Goal: Task Accomplishment & Management: Manage account settings

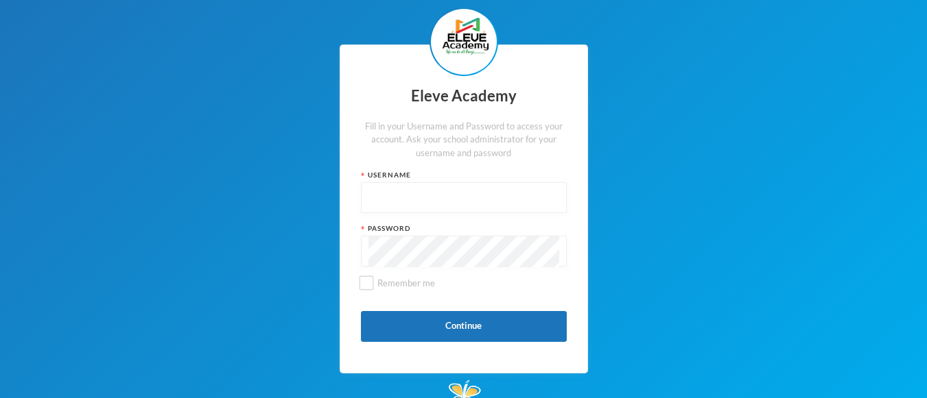
click at [418, 202] on input "text" at bounding box center [463, 198] width 191 height 31
type input "037"
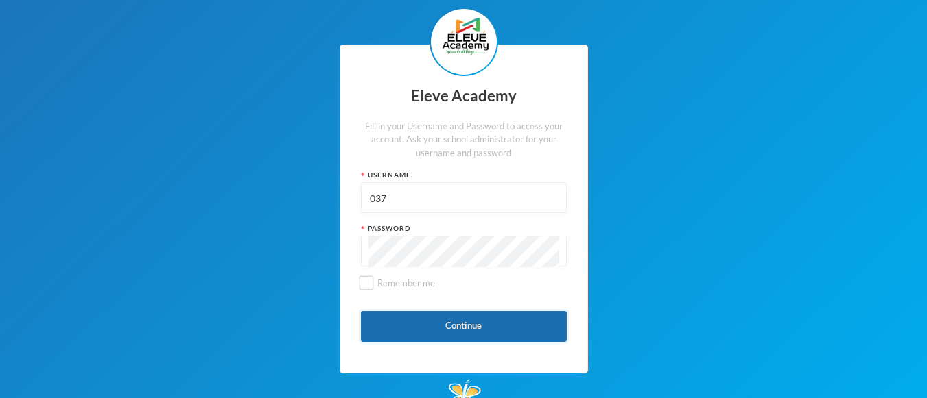
click at [470, 324] on button "Continue" at bounding box center [464, 326] width 206 height 31
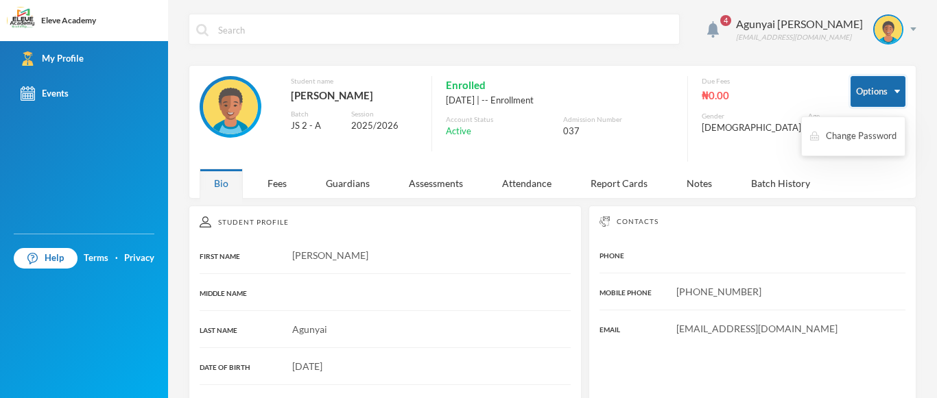
click at [879, 89] on button "Options" at bounding box center [877, 91] width 55 height 31
click at [280, 169] on div "Fees" at bounding box center [277, 183] width 48 height 29
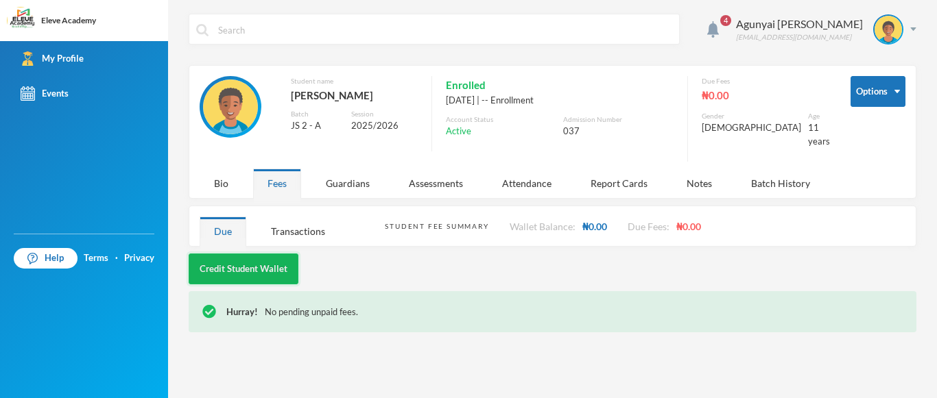
click at [259, 256] on button "Credit Student Wallet" at bounding box center [244, 269] width 110 height 31
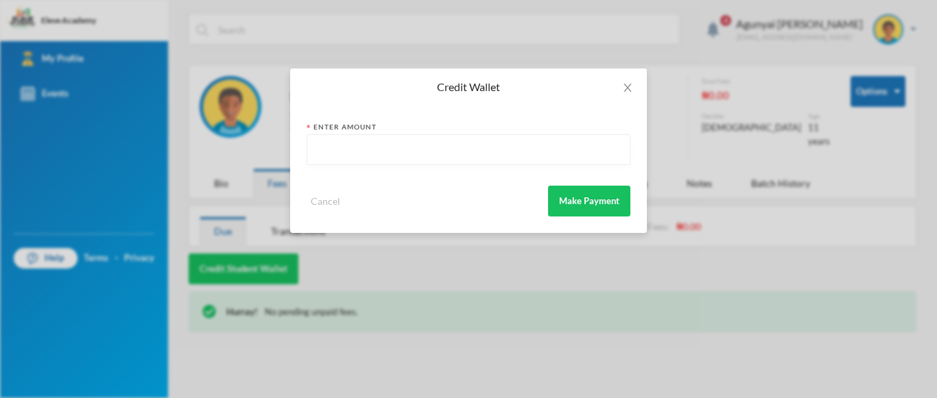
click at [419, 156] on input "text" at bounding box center [468, 150] width 309 height 31
type input "120000"
click at [595, 203] on button "Make Payment" at bounding box center [589, 201] width 82 height 31
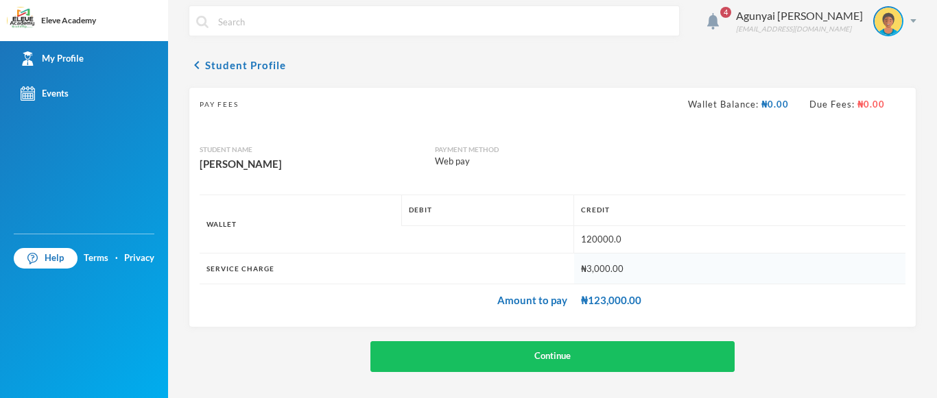
scroll to position [10, 0]
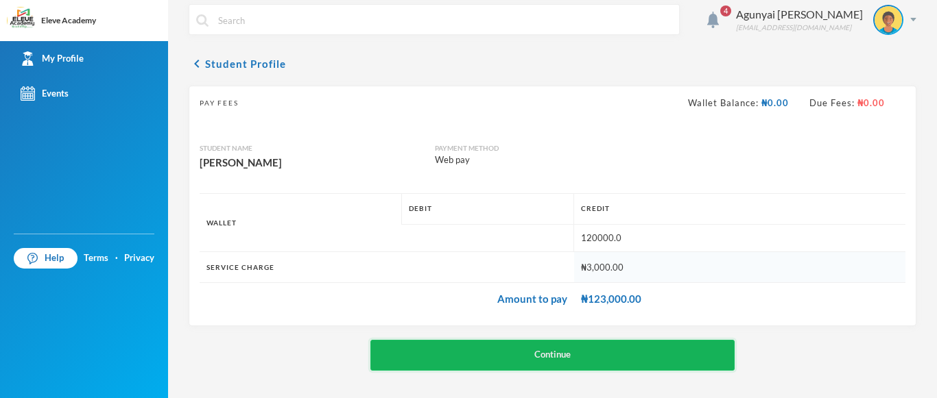
click at [565, 347] on button "Continue" at bounding box center [552, 355] width 364 height 31
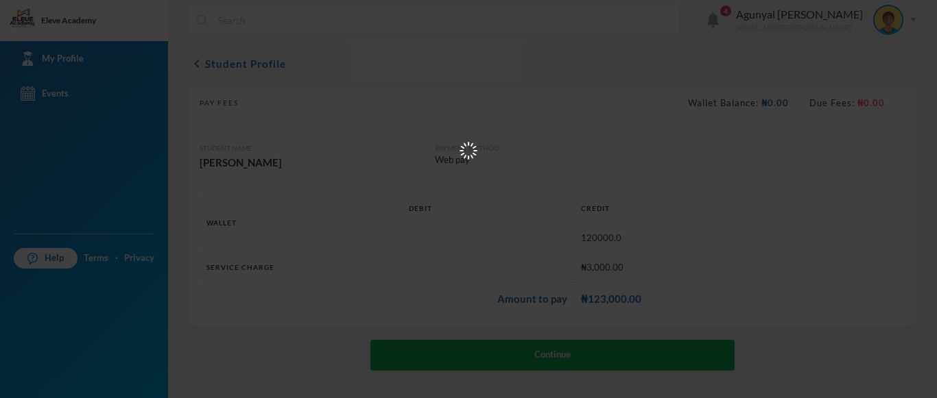
scroll to position [0, 0]
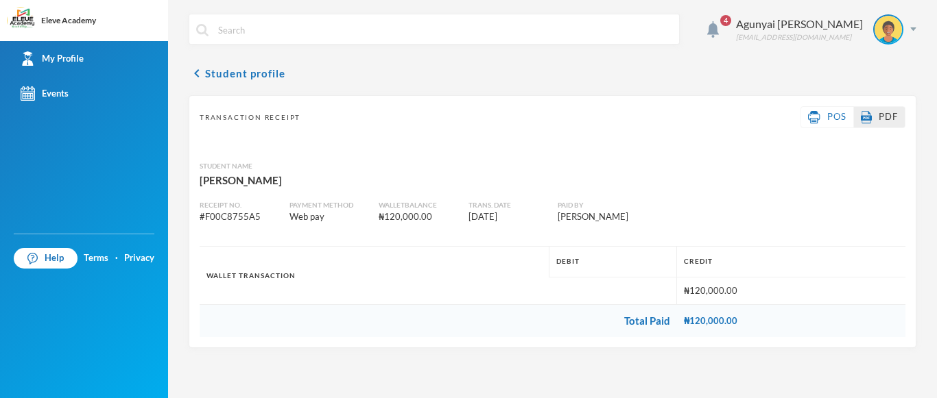
click at [886, 115] on span "PDF" at bounding box center [888, 116] width 19 height 11
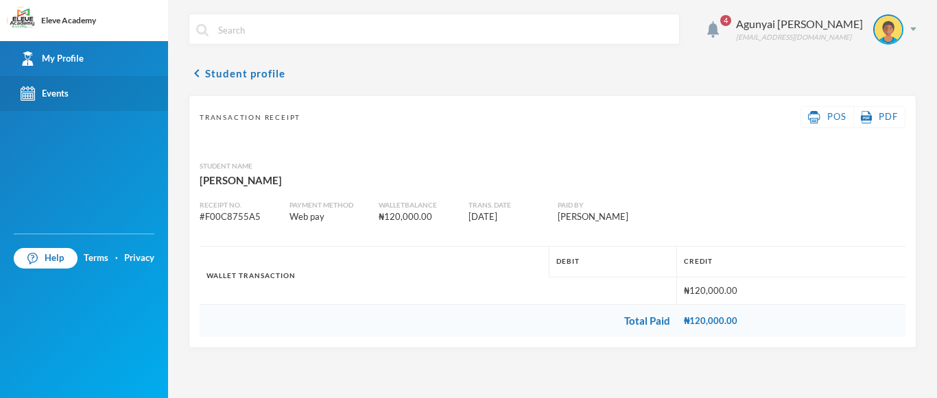
click at [57, 90] on div "Events" at bounding box center [45, 93] width 48 height 14
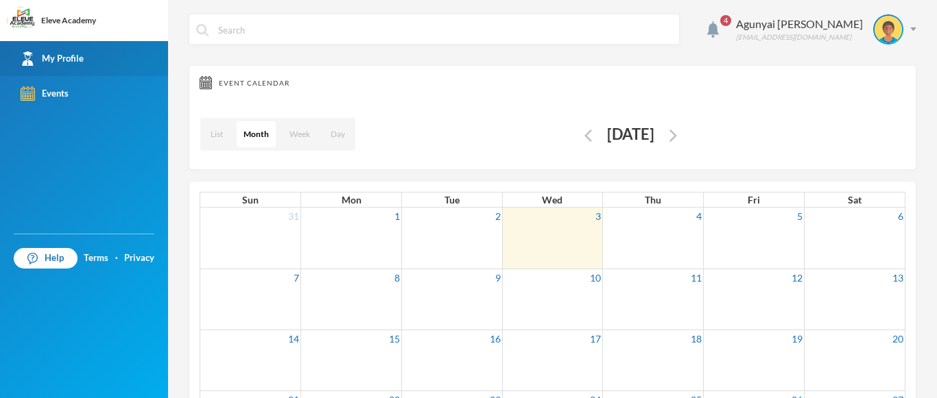
click at [64, 48] on link "My Profile" at bounding box center [84, 58] width 168 height 35
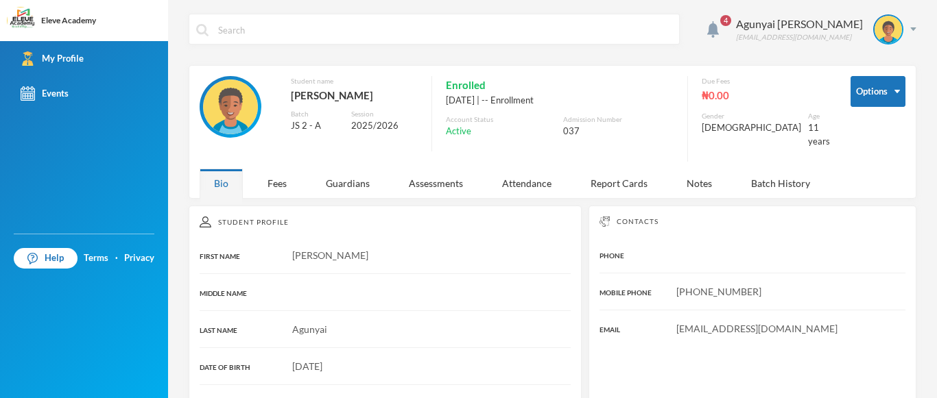
click at [724, 97] on div "₦0.00" at bounding box center [766, 95] width 128 height 18
click at [731, 21] on span "4" at bounding box center [725, 20] width 11 height 11
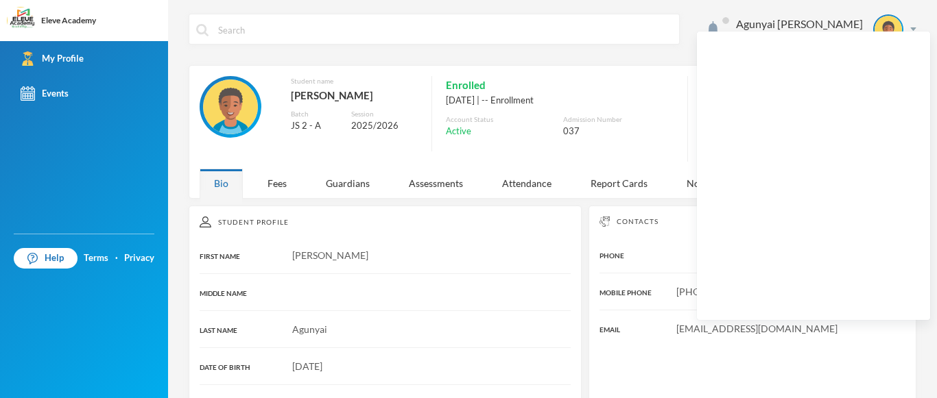
click at [673, 109] on div "Enrolled [DATE] | -- Enrollment Account Status Active Admission Number 037" at bounding box center [552, 113] width 242 height 75
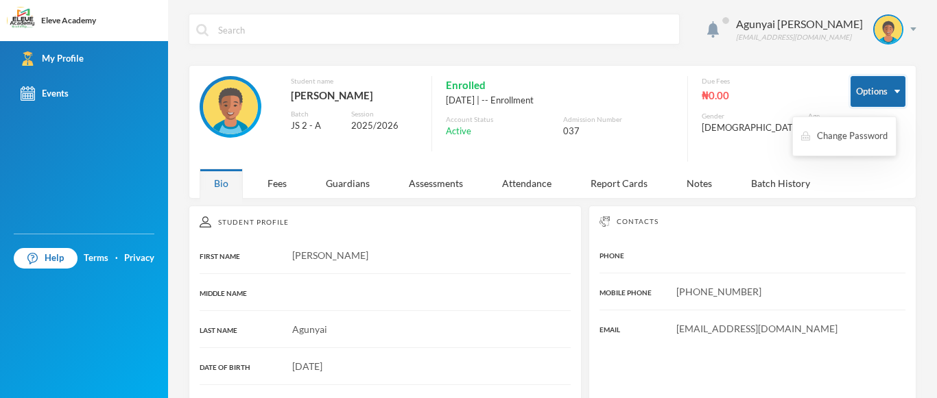
click at [857, 95] on button "Options" at bounding box center [877, 91] width 55 height 31
click at [280, 173] on div "Fees" at bounding box center [277, 183] width 48 height 29
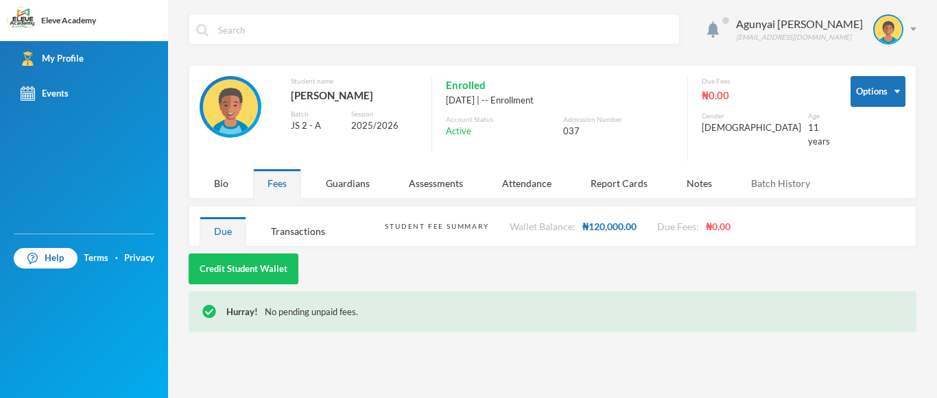
click at [777, 180] on div "Batch History" at bounding box center [781, 183] width 88 height 29
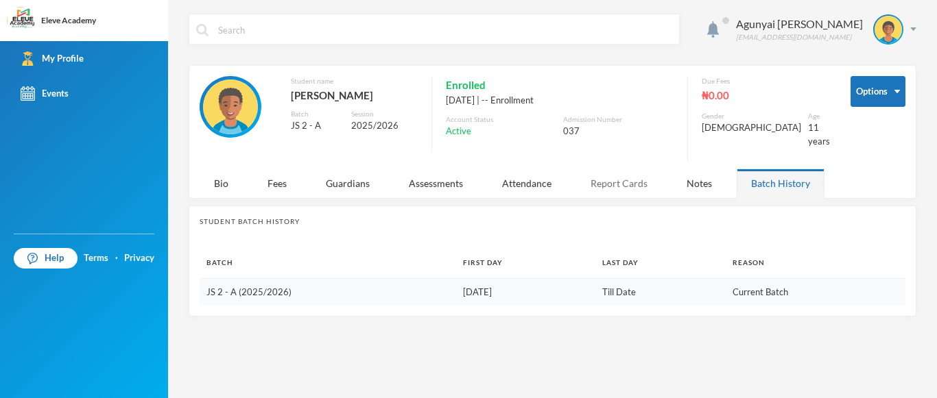
click at [611, 171] on div "Report Cards" at bounding box center [619, 183] width 86 height 29
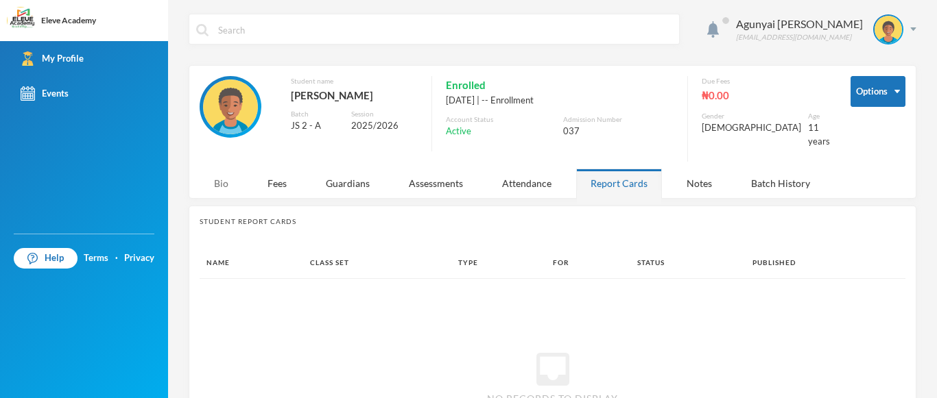
click at [217, 174] on div "Bio" at bounding box center [221, 183] width 43 height 29
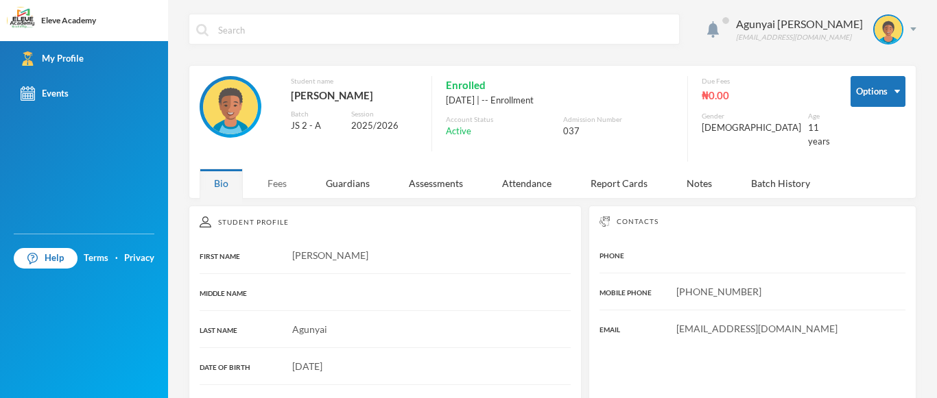
click at [273, 173] on div "Fees" at bounding box center [277, 183] width 48 height 29
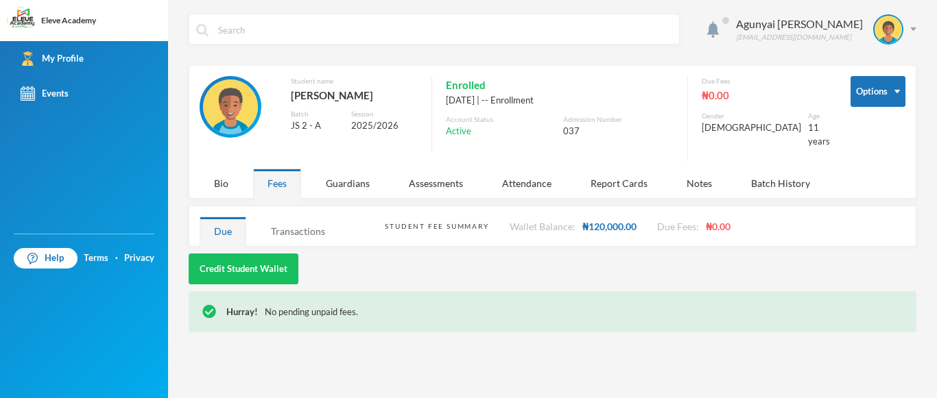
click at [299, 225] on div "Transactions" at bounding box center [297, 231] width 83 height 29
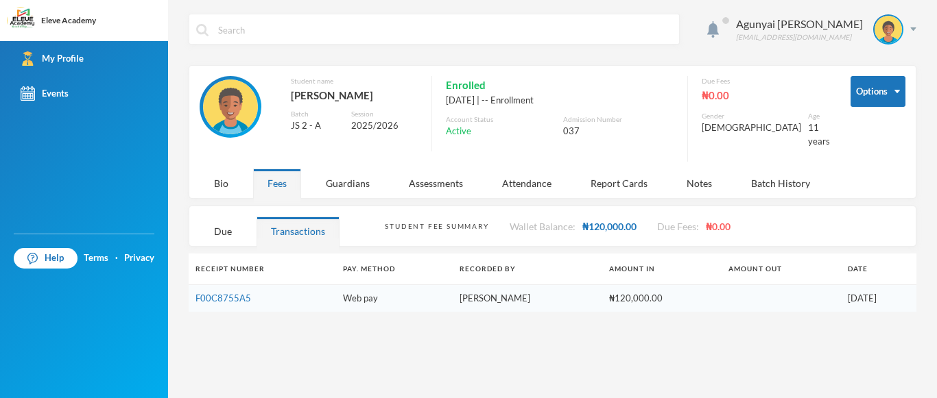
click at [720, 221] on span "₦0.00" at bounding box center [718, 227] width 25 height 12
click at [936, 331] on div "Agunyai [PERSON_NAME] [EMAIL_ADDRESS][DOMAIN_NAME] Options Student name [PERSON…" at bounding box center [552, 199] width 769 height 398
click at [936, 231] on div "Agunyai [PERSON_NAME] [EMAIL_ADDRESS][DOMAIN_NAME] Options Student name [PERSON…" at bounding box center [552, 199] width 769 height 398
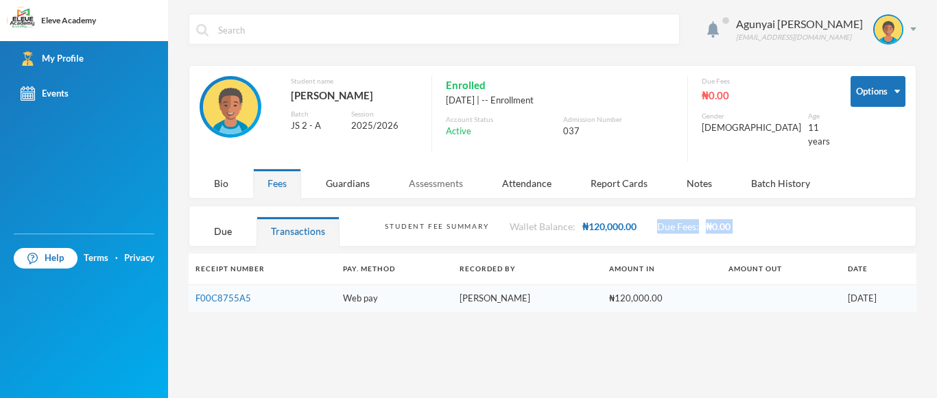
click at [444, 174] on div "Assessments" at bounding box center [435, 183] width 83 height 29
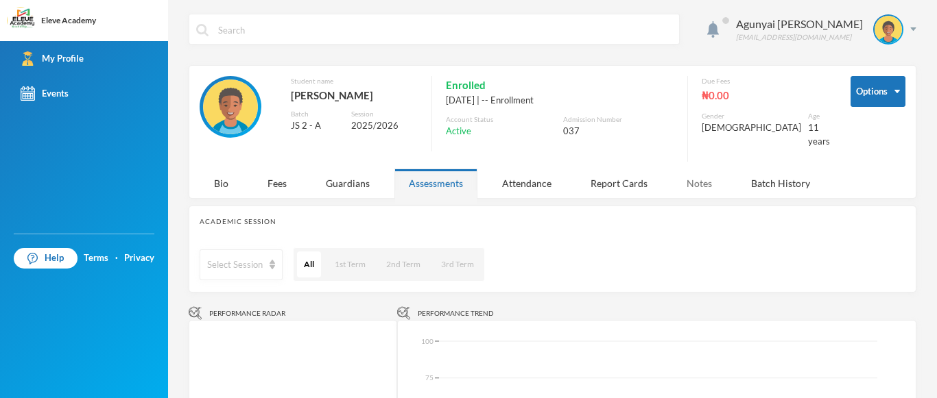
click at [702, 171] on div "Notes" at bounding box center [699, 183] width 54 height 29
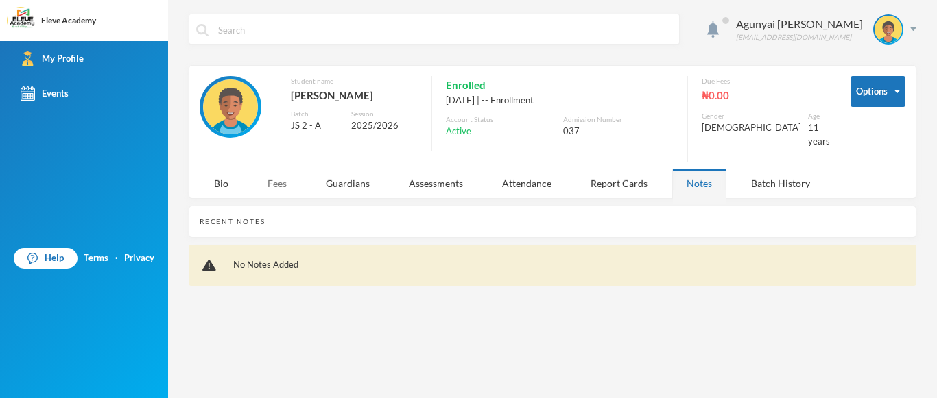
click at [270, 178] on div "Fees" at bounding box center [277, 183] width 48 height 29
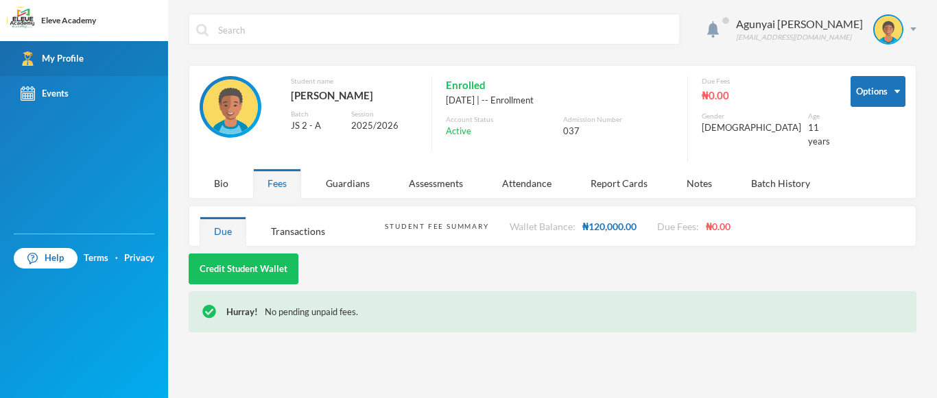
click at [68, 53] on div "My Profile" at bounding box center [52, 58] width 63 height 14
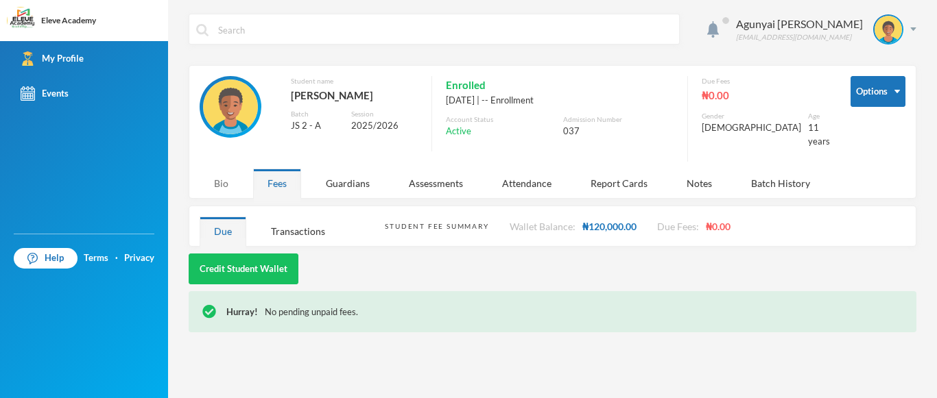
click at [218, 172] on div "Bio" at bounding box center [221, 183] width 43 height 29
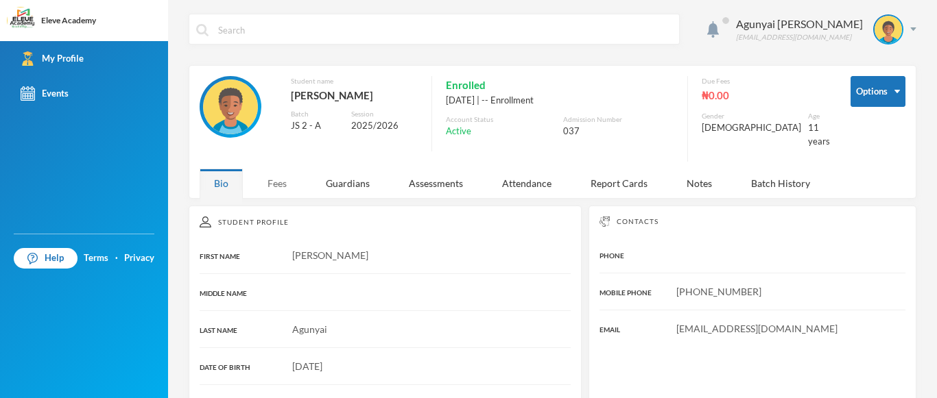
click at [289, 181] on div "Fees" at bounding box center [277, 183] width 48 height 29
